Goal: Information Seeking & Learning: Find specific fact

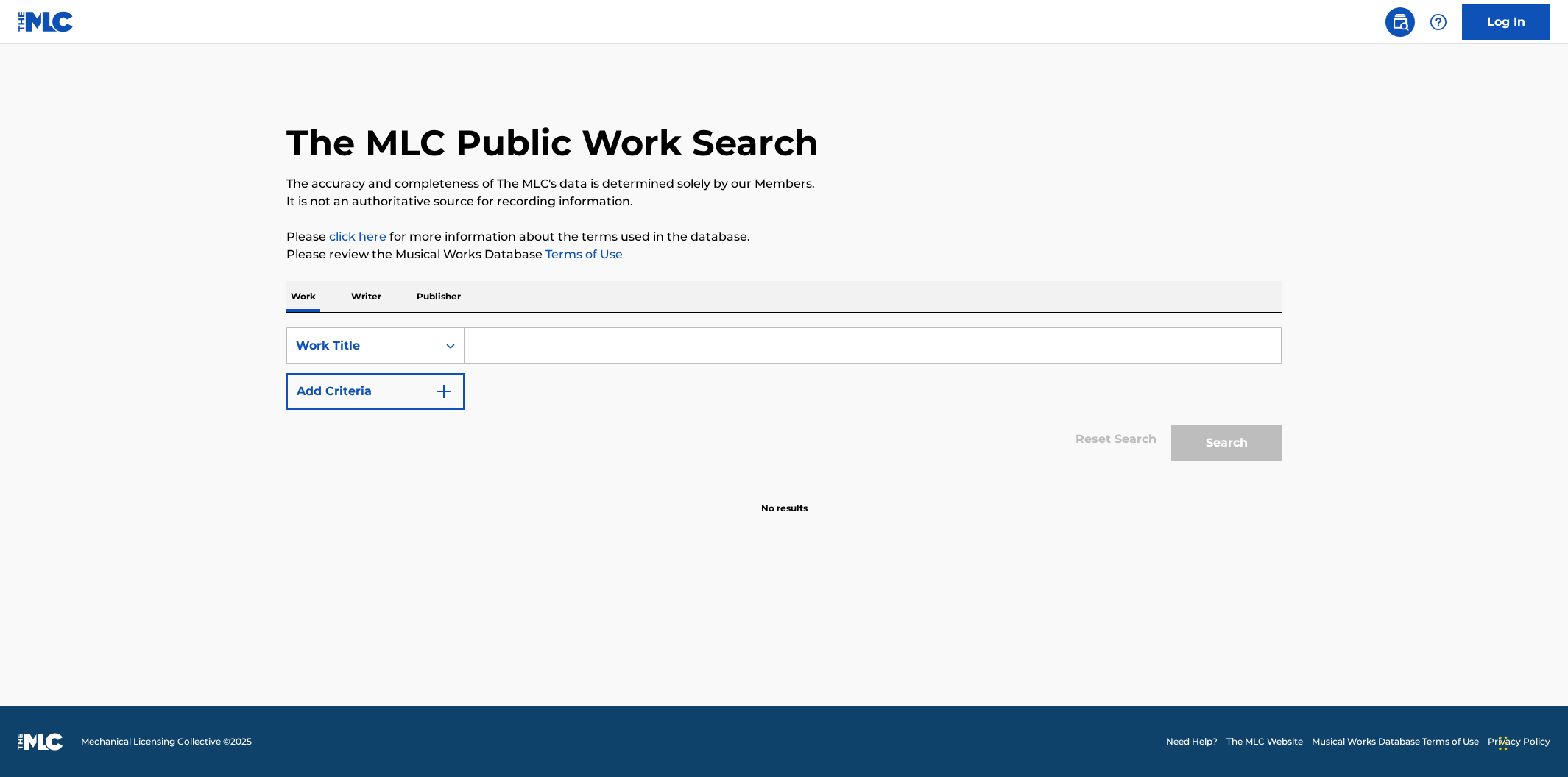
click at [578, 351] on input "Search Form" at bounding box center [873, 346] width 817 height 35
click at [531, 346] on input "Search Form" at bounding box center [873, 346] width 817 height 35
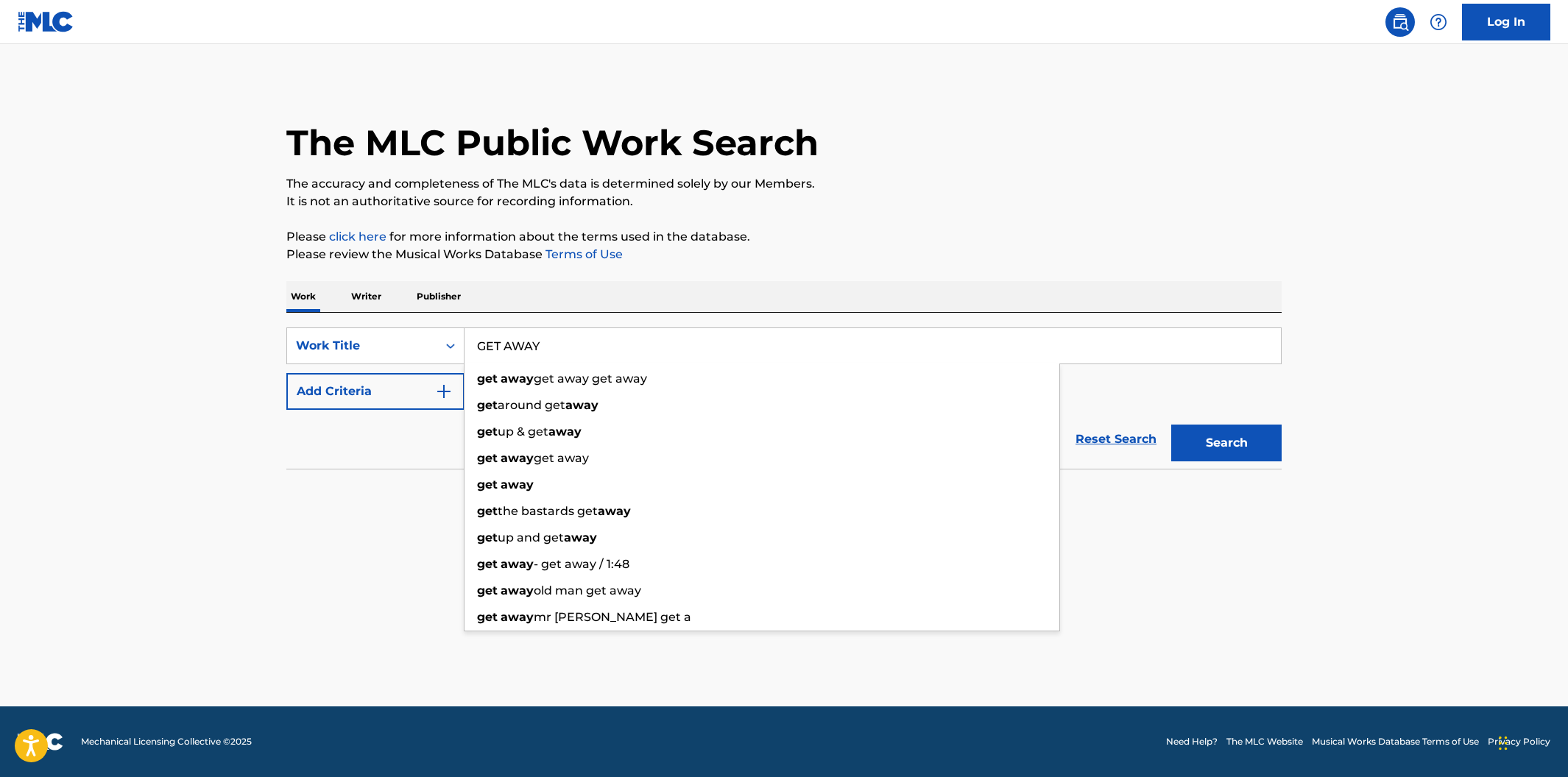
type input "GET AWAY"
click at [445, 346] on icon "Search Form" at bounding box center [450, 346] width 15 height 15
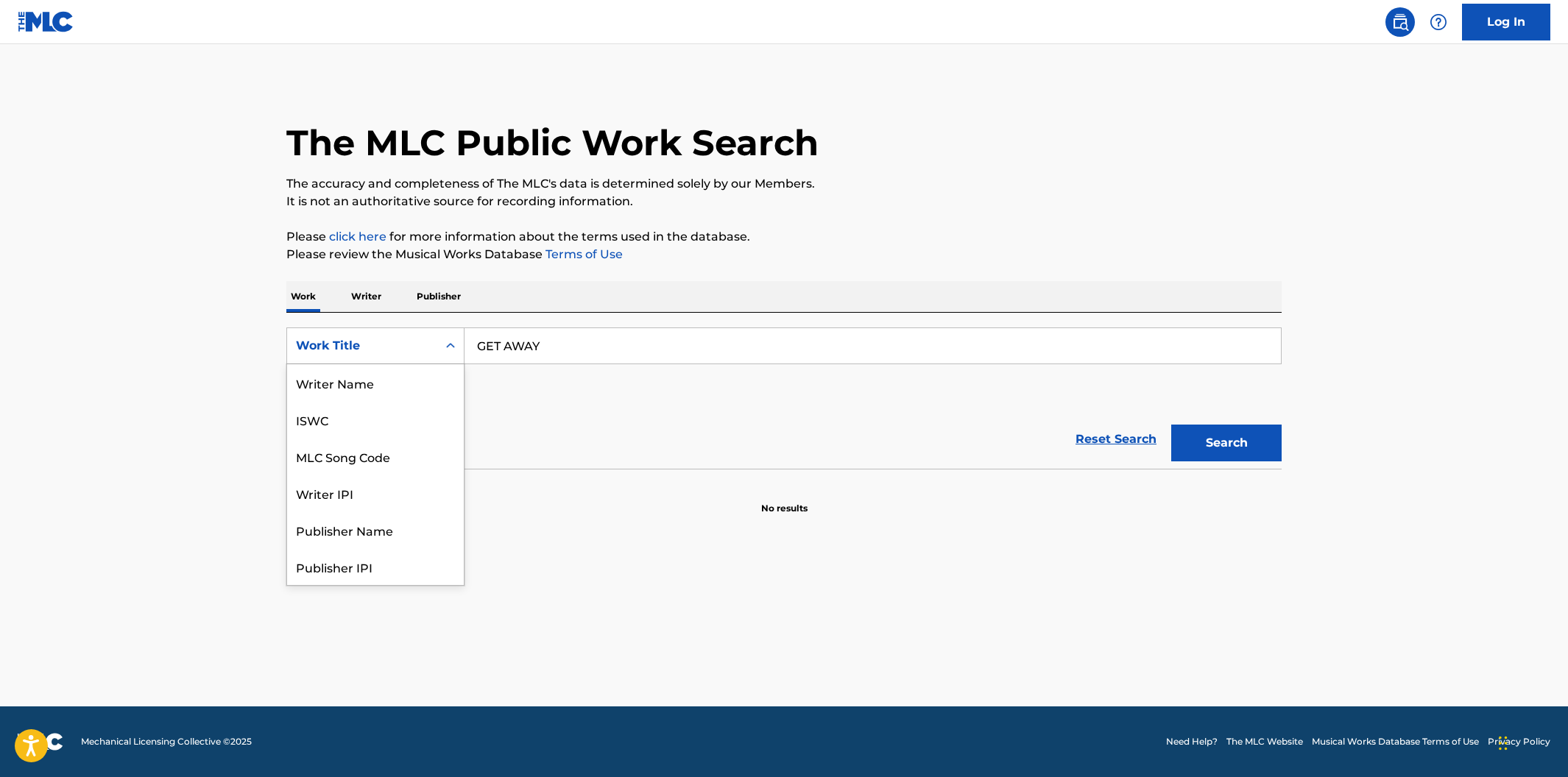
scroll to position [74, 0]
click at [424, 372] on div "MLC Song Code" at bounding box center [375, 382] width 176 height 37
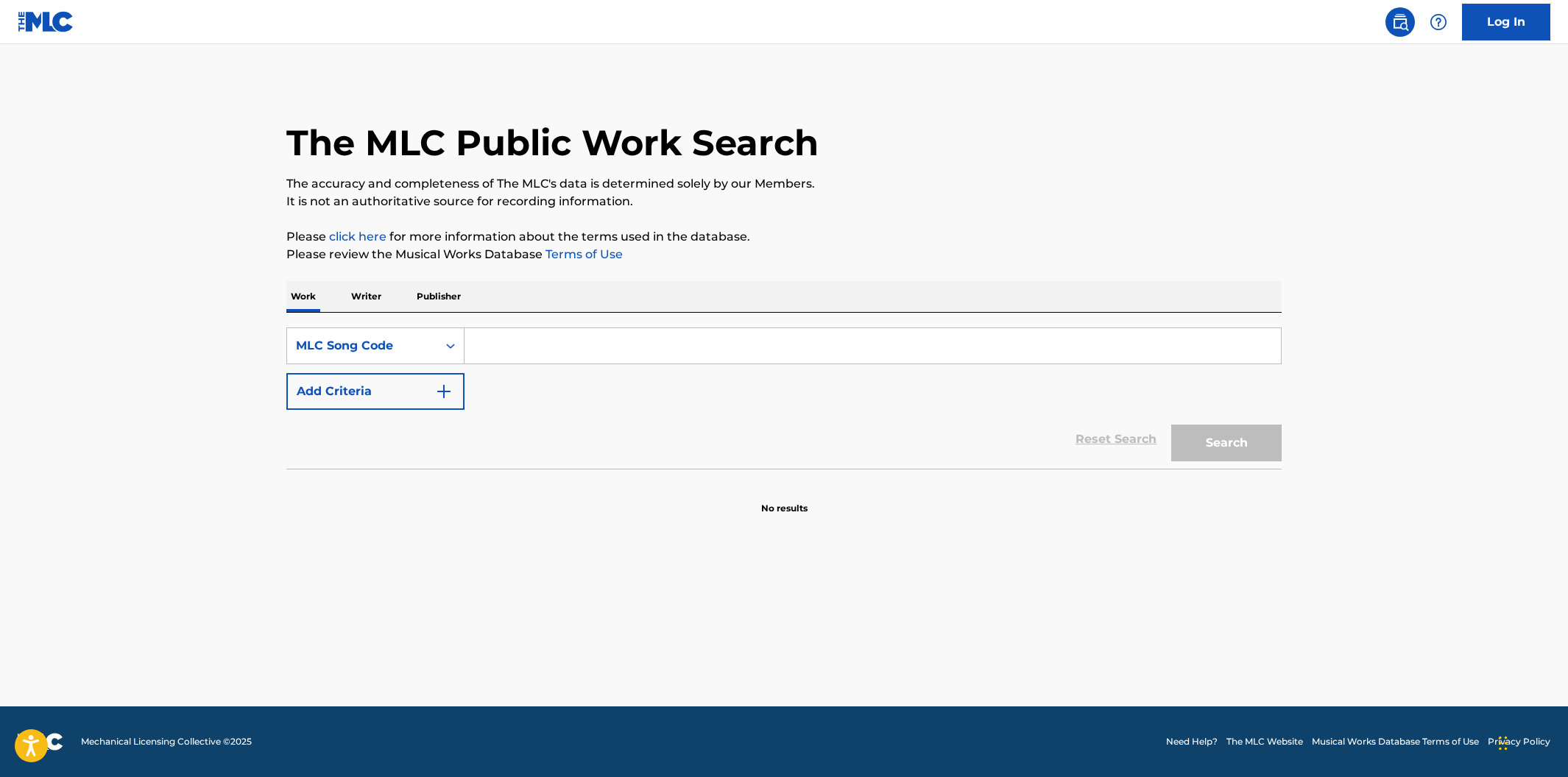
click at [542, 354] on input "Search Form" at bounding box center [873, 346] width 817 height 35
paste input "GA7PCZ"
type input "GA7PCZ"
click at [1171, 425] on button "Search" at bounding box center [1226, 443] width 110 height 37
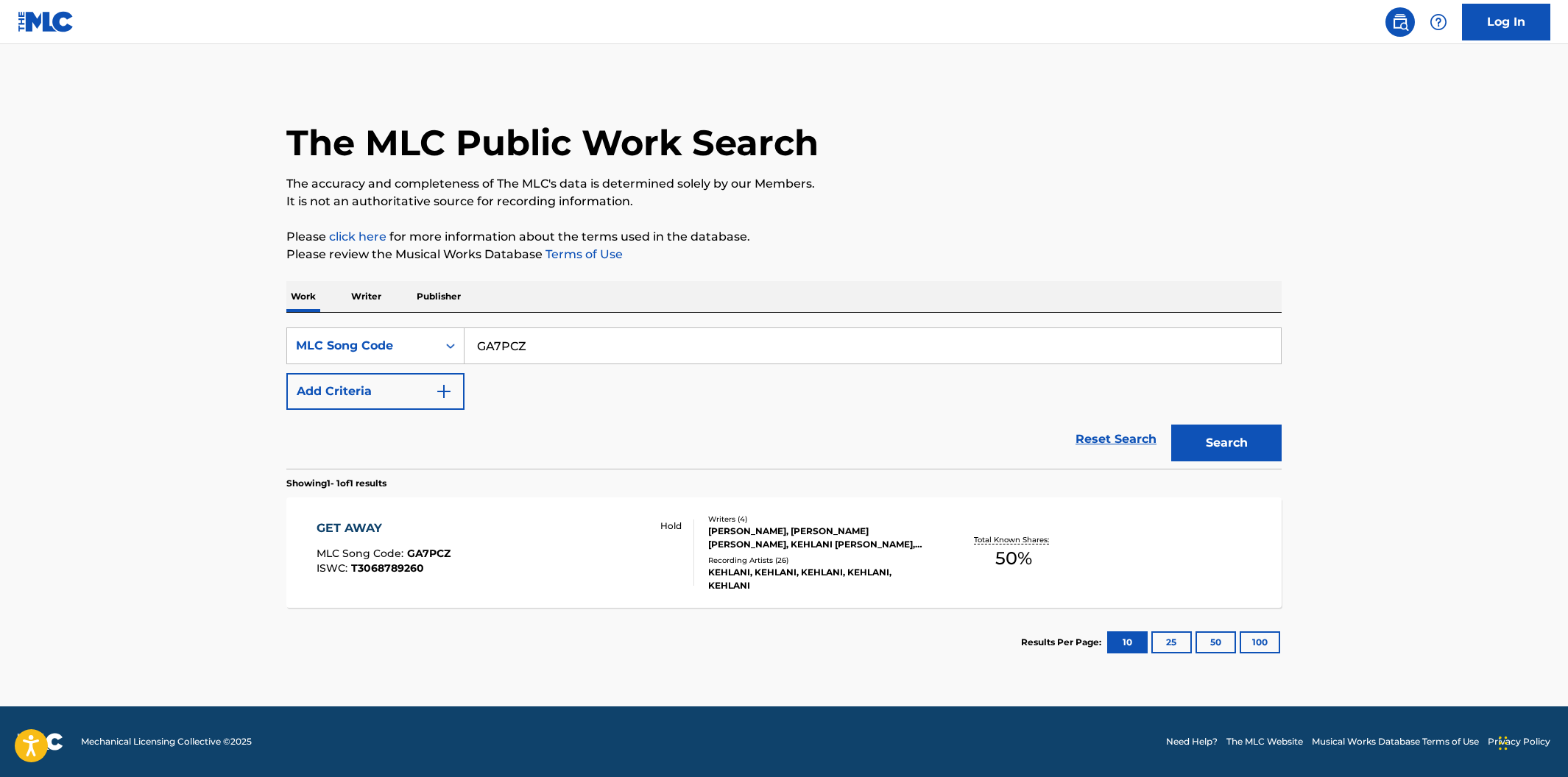
click at [569, 520] on div "GET AWAY MLC Song Code : GA7PCZ ISWC : T3068789260 Hold" at bounding box center [505, 552] width 378 height 66
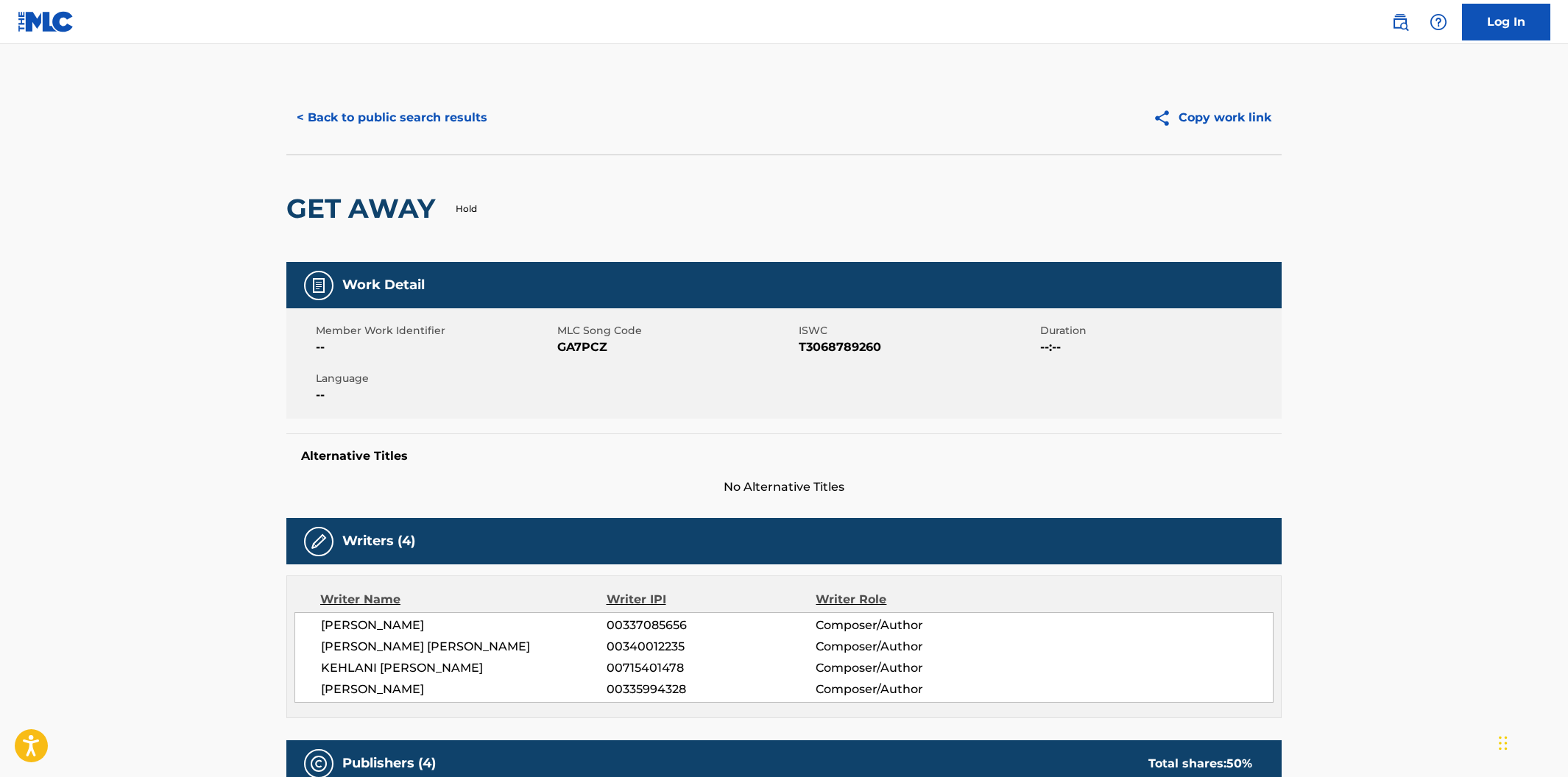
click at [411, 132] on button "< Back to public search results" at bounding box center [391, 118] width 211 height 37
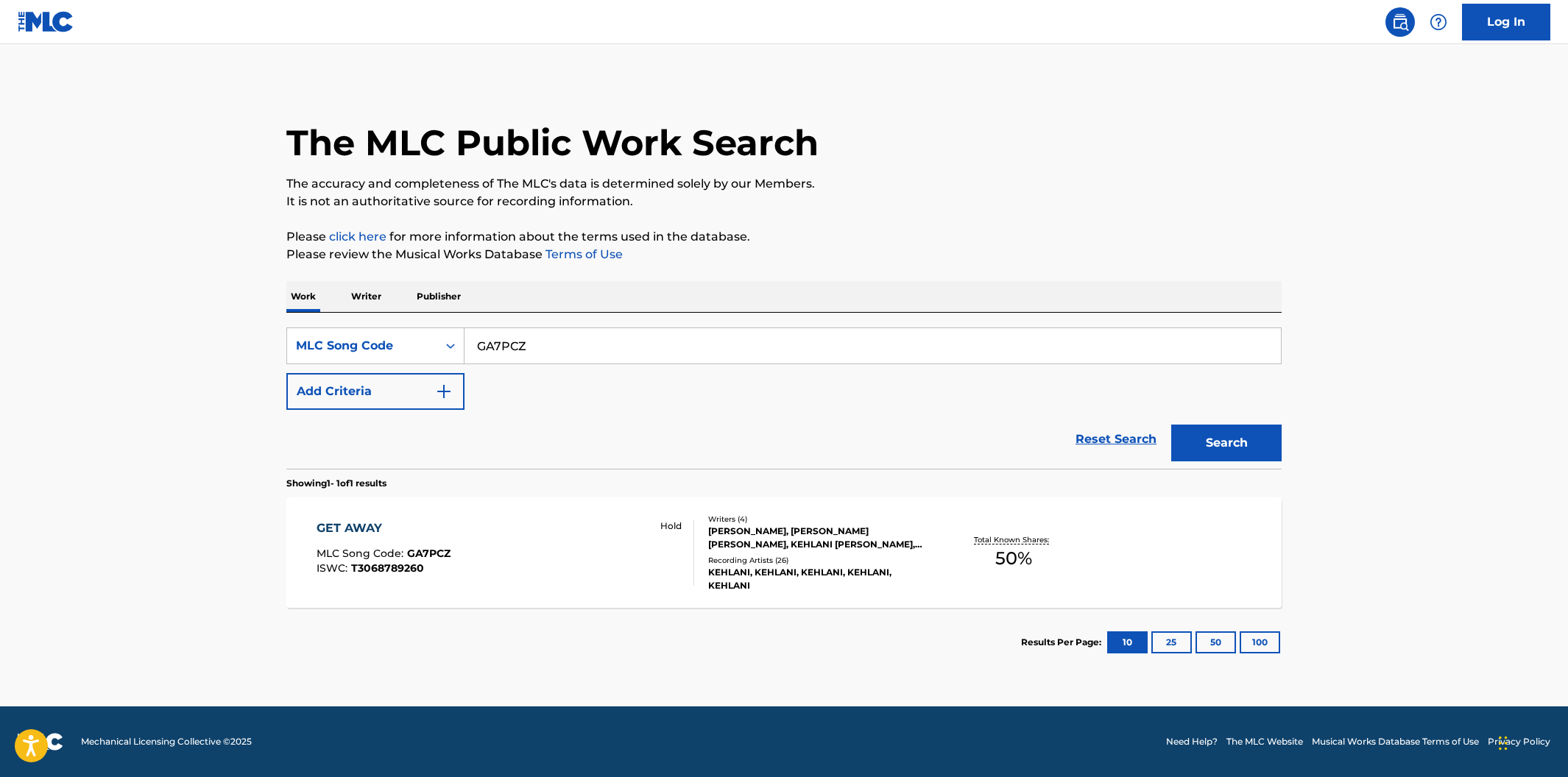
drag, startPoint x: 518, startPoint y: 339, endPoint x: 482, endPoint y: 333, distance: 36.5
click at [482, 333] on input "GA7PCZ" at bounding box center [873, 346] width 817 height 35
paste input "E7JTQ"
type input "GE7JTQ"
click at [1171, 425] on button "Search" at bounding box center [1226, 443] width 110 height 37
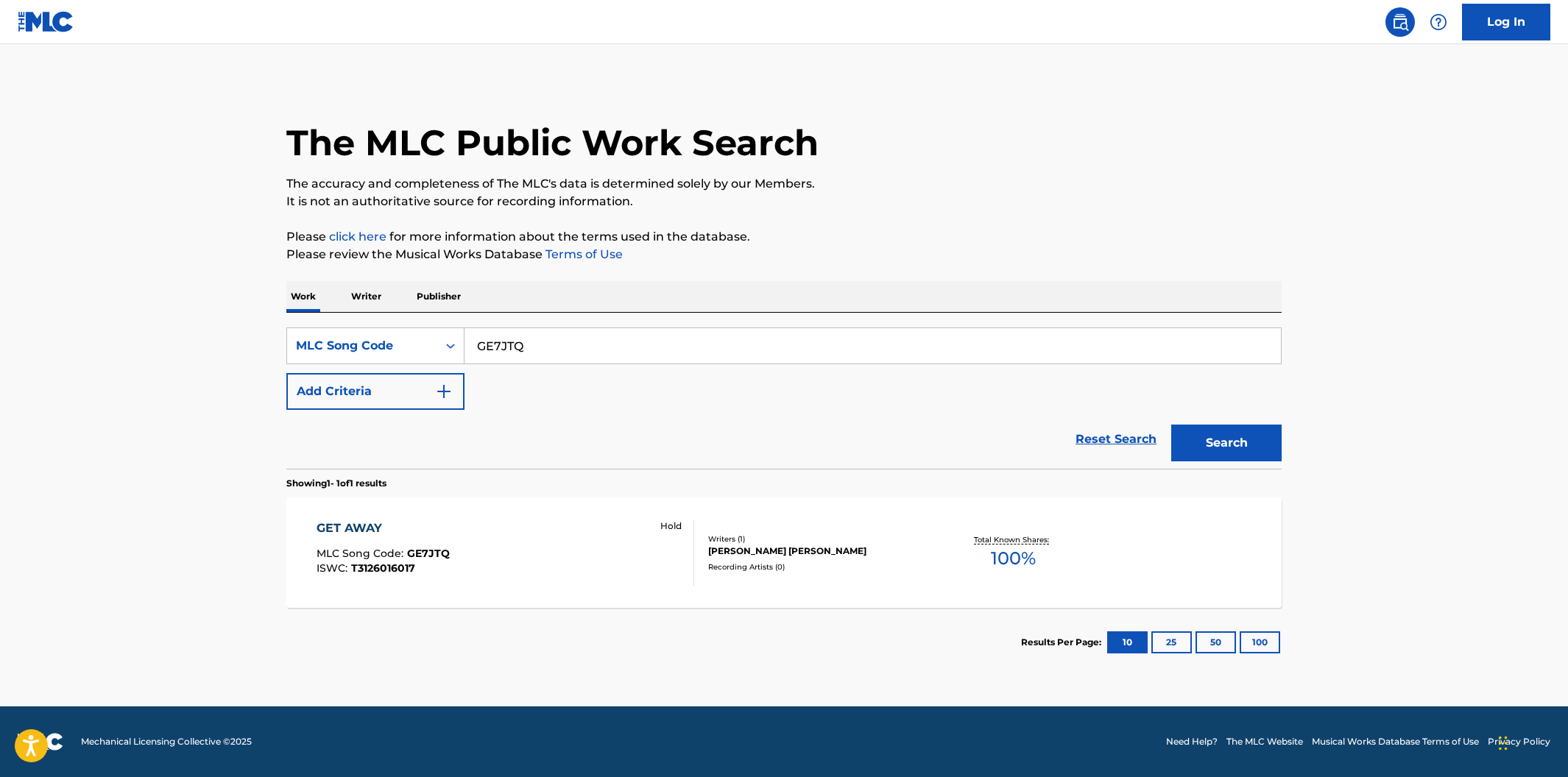
click at [579, 559] on div "GET AWAY MLC Song Code : GE7JTQ ISWC : T3126016017 Hold" at bounding box center [505, 552] width 378 height 66
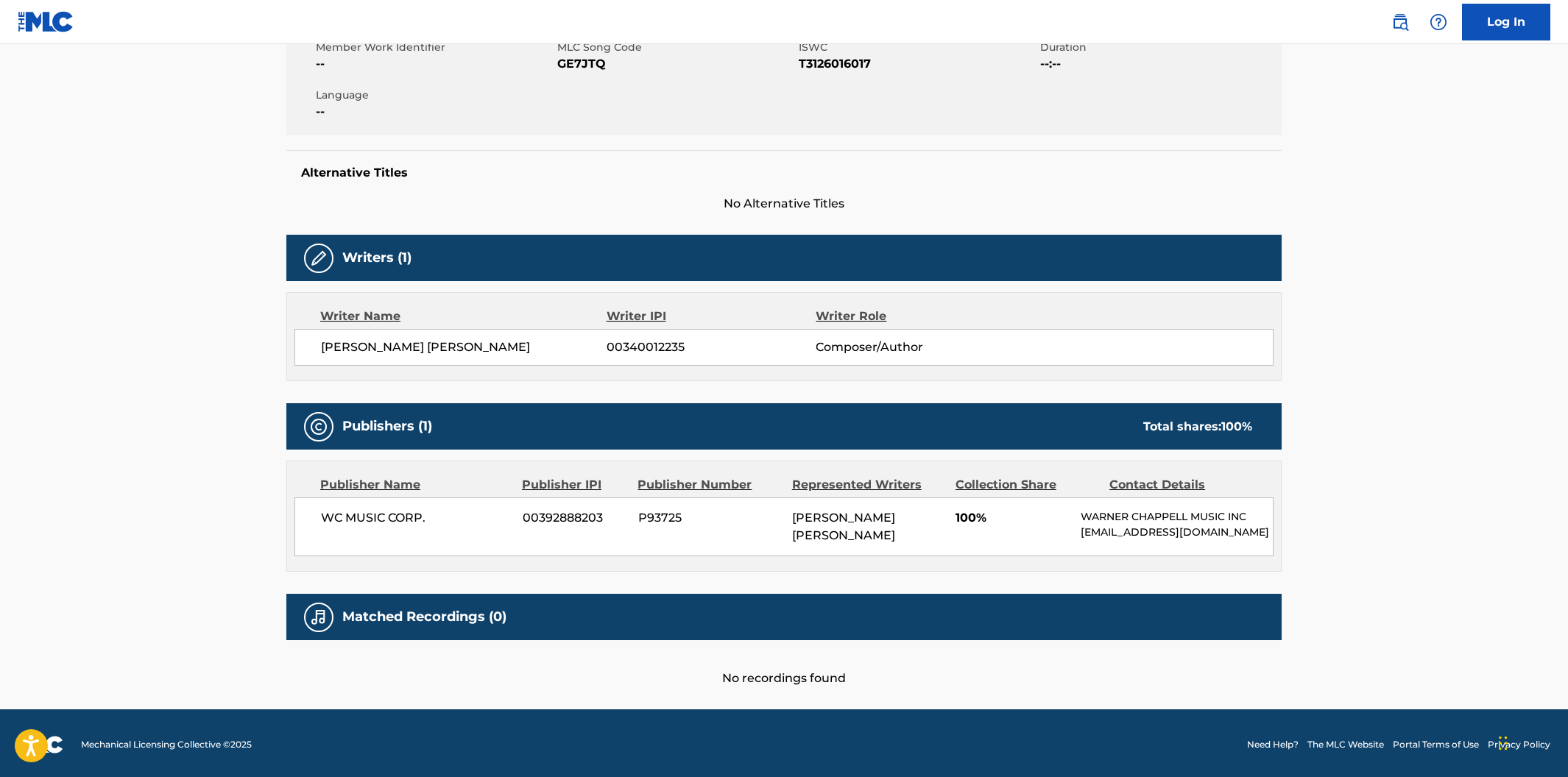
scroll to position [261, 0]
